Goal: Task Accomplishment & Management: Use online tool/utility

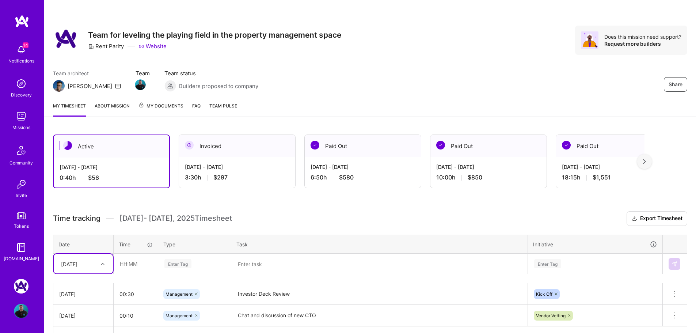
scroll to position [27, 0]
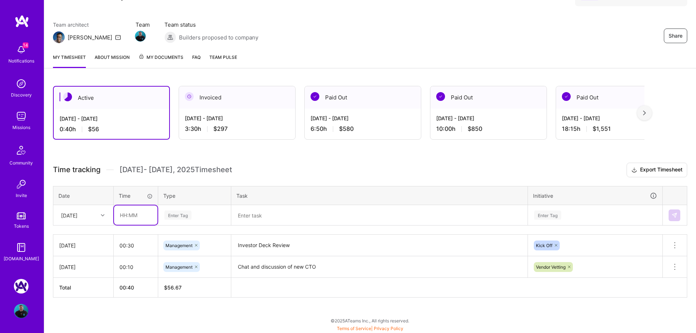
click at [130, 215] on input "text" at bounding box center [135, 214] width 43 height 19
type input "00:10"
click at [207, 227] on div "Time tracking Sep 16 - Sep 30 , 2025 Timesheet Export Timesheet Date Time Type …" at bounding box center [370, 230] width 635 height 135
click at [207, 220] on div "Enter Tag" at bounding box center [195, 215] width 72 height 19
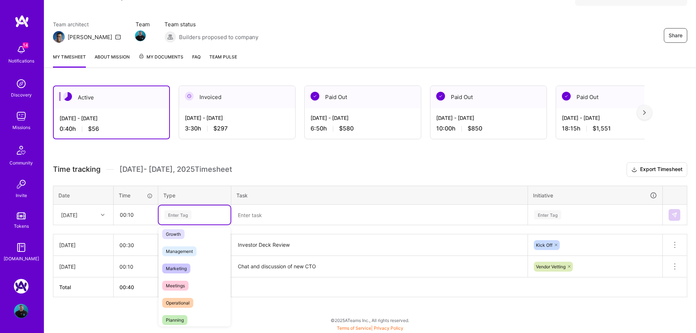
scroll to position [73, 0]
click at [200, 253] on div "Management" at bounding box center [195, 251] width 72 height 17
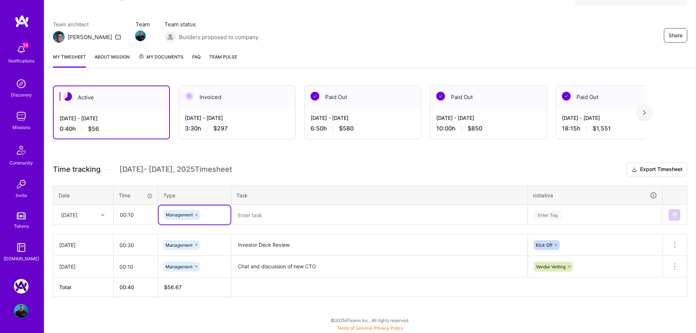
click at [279, 217] on textarea at bounding box center [379, 214] width 295 height 19
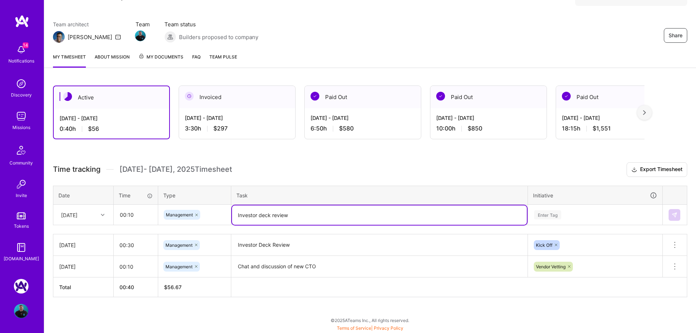
type textarea "Investor deck review"
click at [571, 208] on div "Enter Tag" at bounding box center [596, 214] width 134 height 19
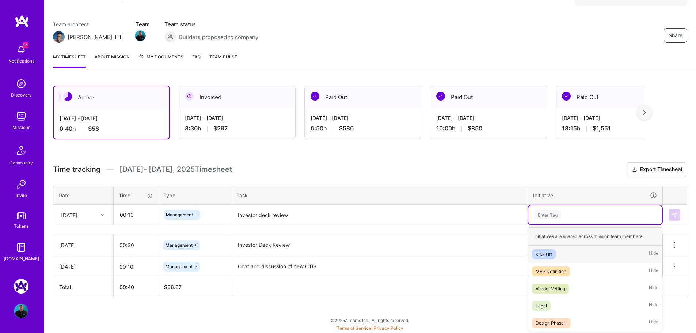
click at [560, 254] on div "Kick Off Hide" at bounding box center [596, 254] width 134 height 17
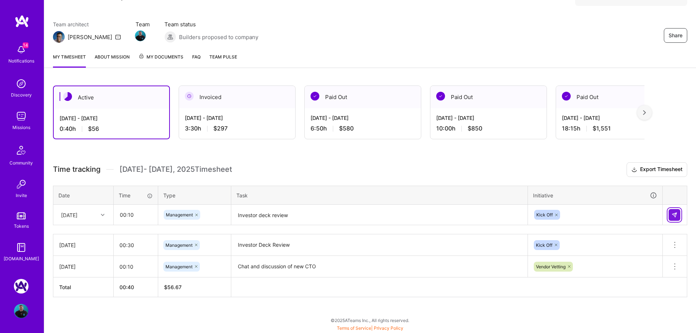
click at [675, 216] on img at bounding box center [675, 215] width 6 height 6
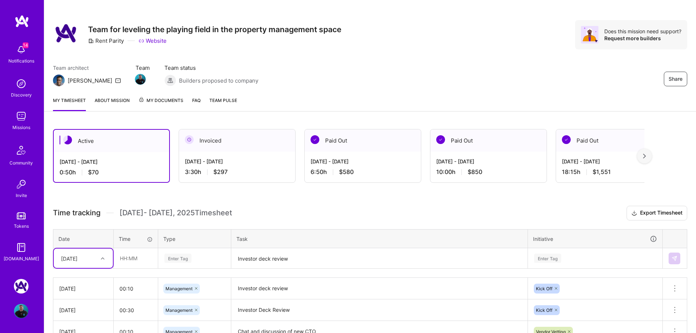
scroll to position [0, 0]
